Goal: Task Accomplishment & Management: Use online tool/utility

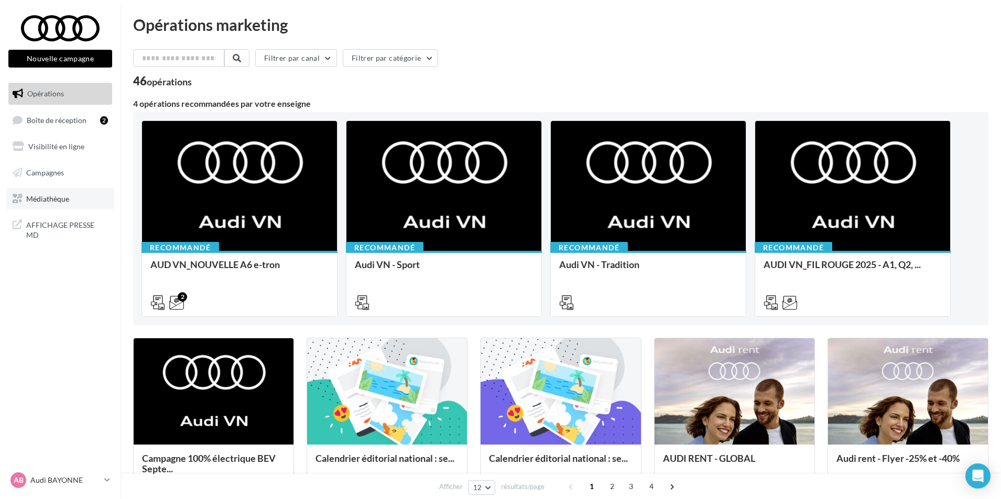
click at [49, 197] on span "Médiathèque" at bounding box center [47, 198] width 43 height 9
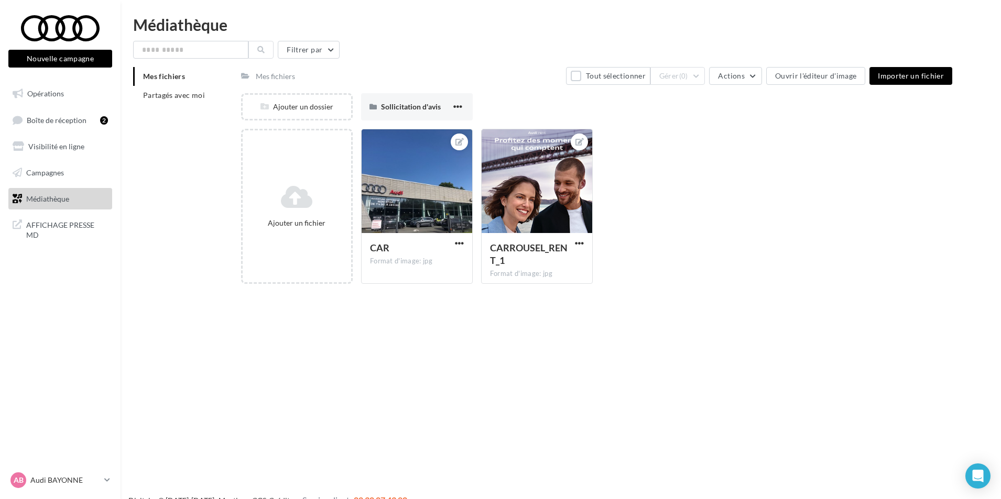
click at [77, 61] on button "Nouvelle campagne" at bounding box center [60, 59] width 104 height 18
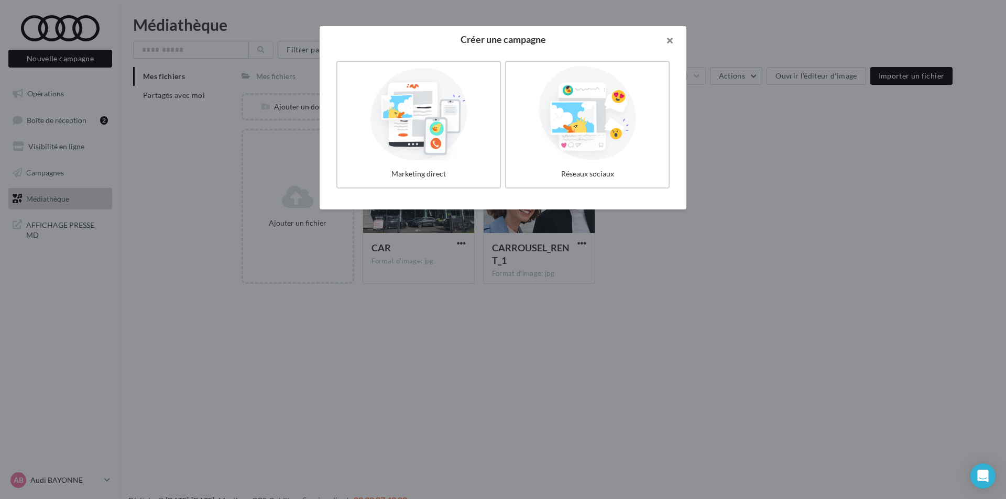
click at [677, 38] on button "button" at bounding box center [666, 41] width 42 height 31
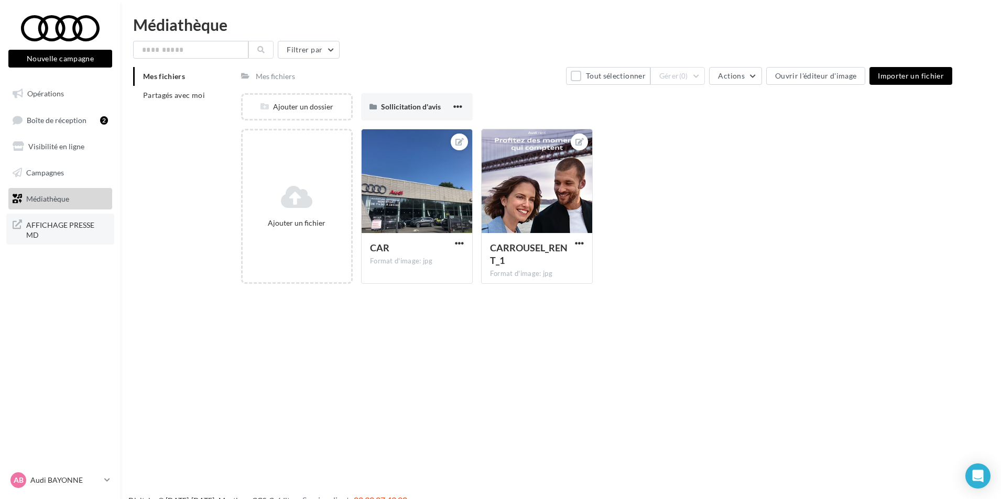
click at [76, 230] on span "AFFICHAGE PRESSE MD" at bounding box center [67, 229] width 82 height 23
